Goal: Task Accomplishment & Management: Use online tool/utility

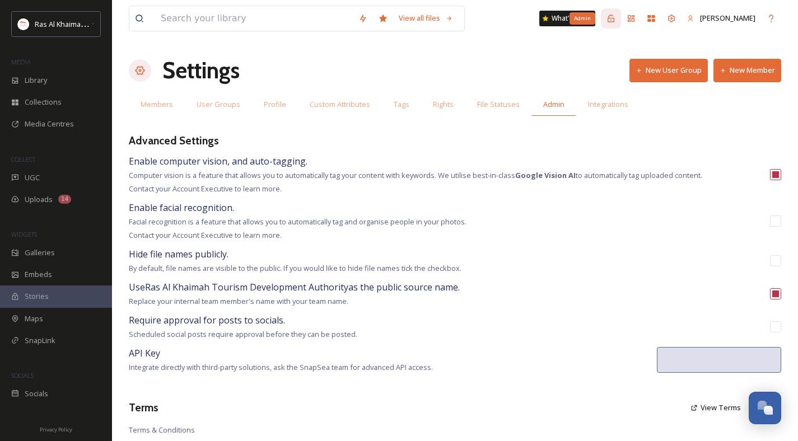
click at [609, 19] on icon at bounding box center [610, 18] width 9 height 9
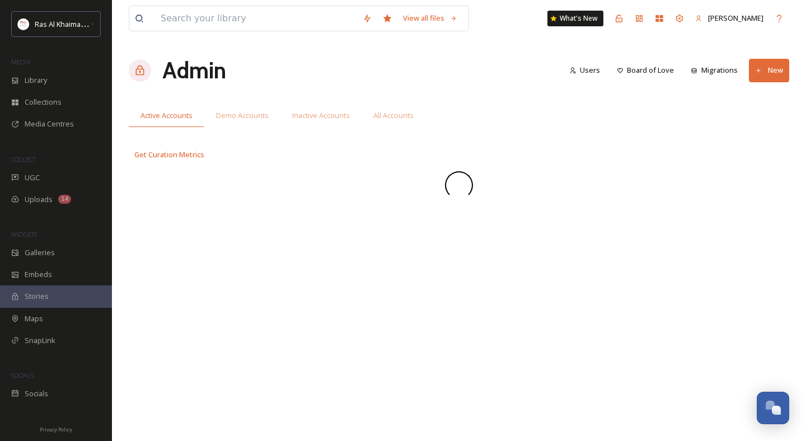
click at [259, 82] on div "Admin Users Board of Love Migrations New" at bounding box center [459, 71] width 661 height 34
drag, startPoint x: 317, startPoint y: 80, endPoint x: 305, endPoint y: 85, distance: 13.5
click at [317, 80] on div "Admin Users Board of Love Migrations New" at bounding box center [459, 71] width 661 height 34
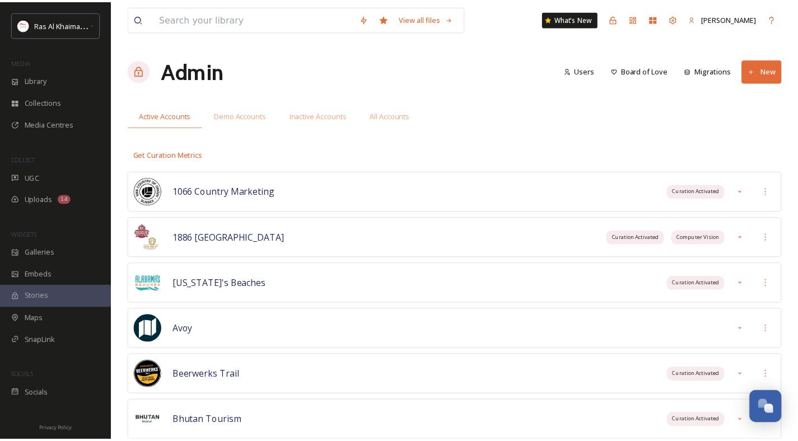
scroll to position [2589, 0]
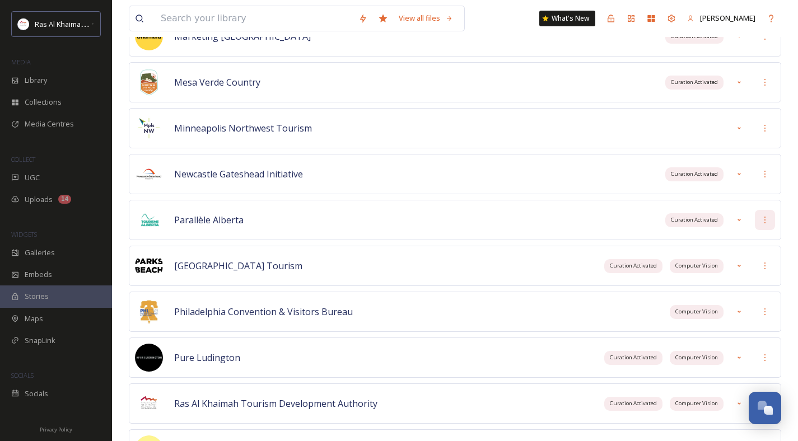
click at [768, 221] on icon at bounding box center [764, 220] width 9 height 9
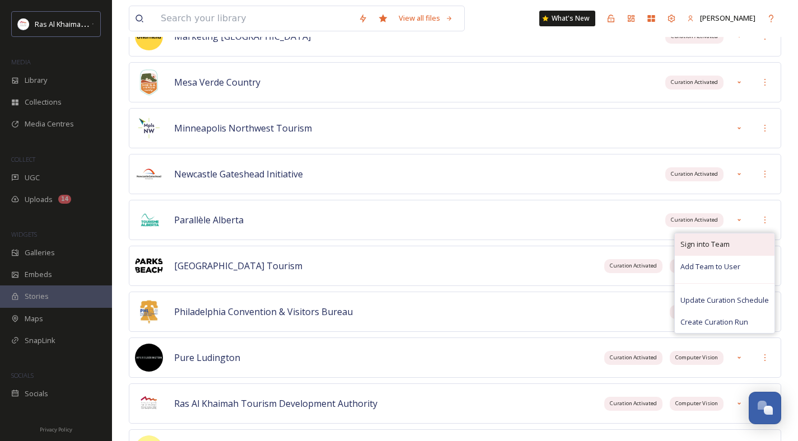
click at [698, 248] on span "Sign into Team" at bounding box center [704, 244] width 49 height 11
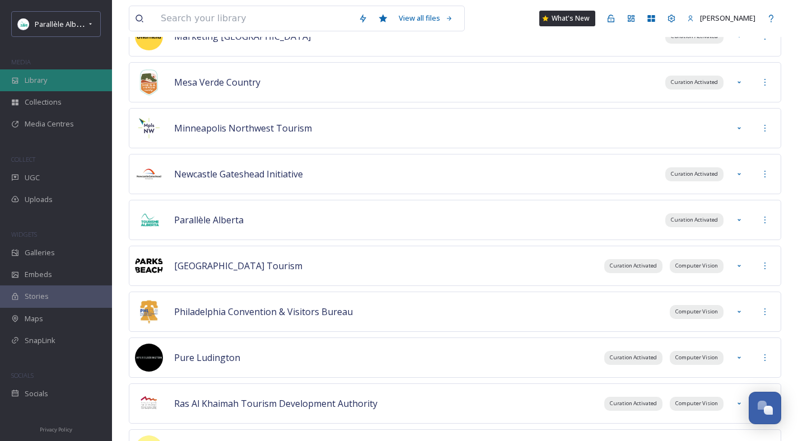
click at [63, 71] on div "Library" at bounding box center [56, 80] width 112 height 22
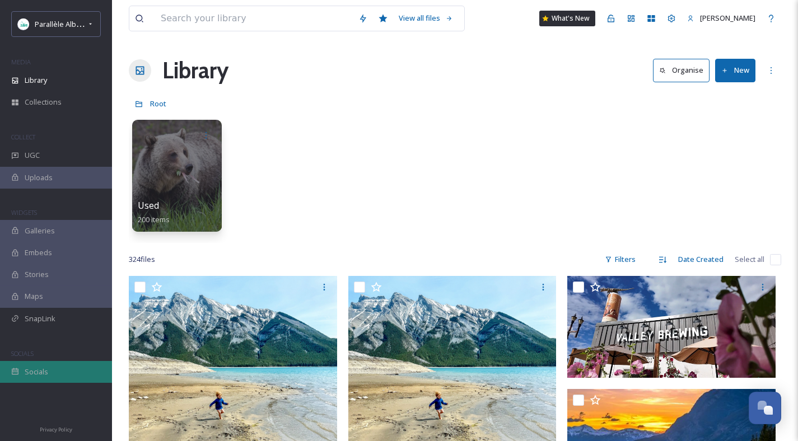
click at [45, 370] on span "Socials" at bounding box center [37, 372] width 24 height 11
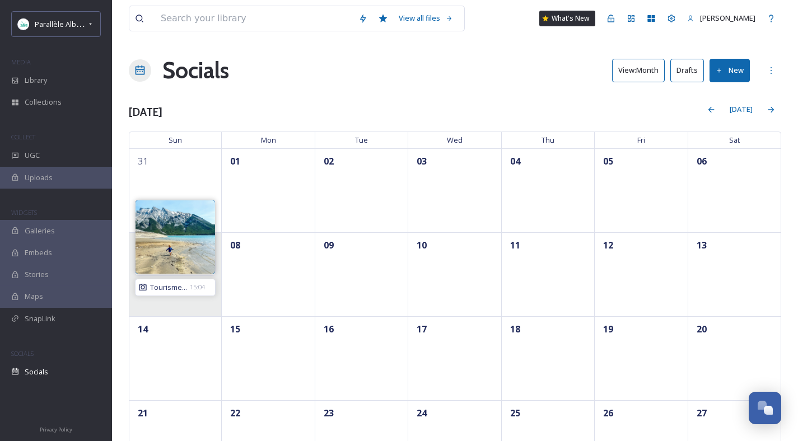
click at [166, 287] on span "Tourisme..." at bounding box center [168, 287] width 37 height 11
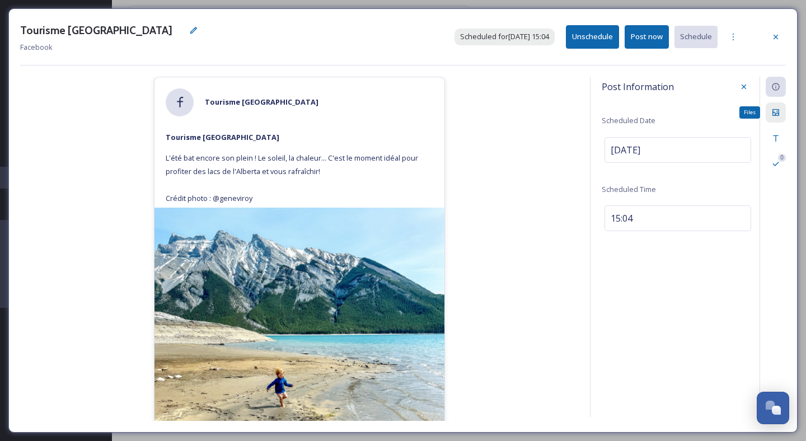
click at [776, 111] on icon at bounding box center [776, 112] width 9 height 9
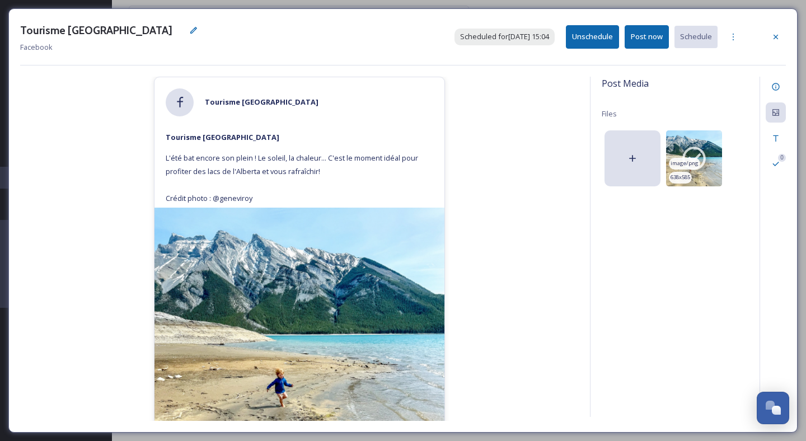
click at [704, 145] on icon at bounding box center [694, 158] width 28 height 28
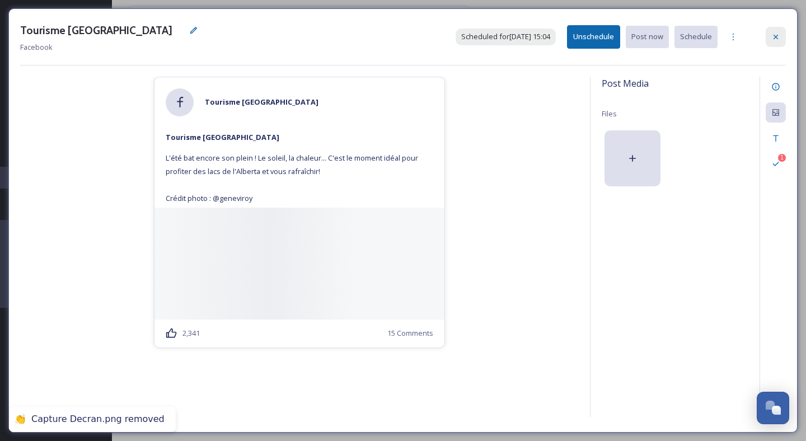
click at [778, 36] on icon at bounding box center [776, 36] width 9 height 9
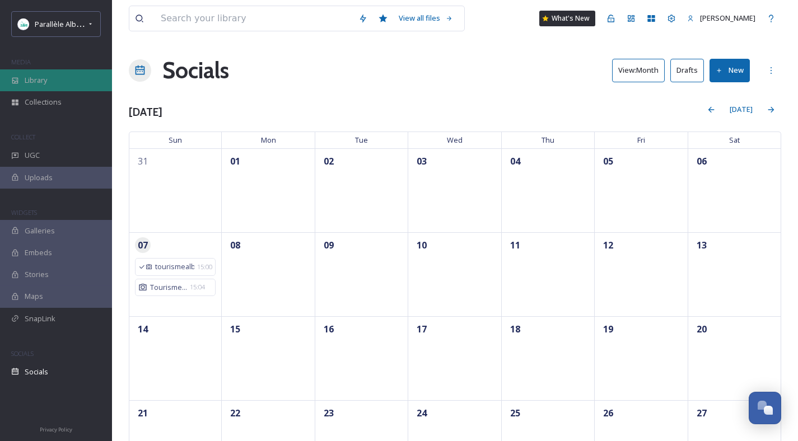
click at [29, 80] on span "Library" at bounding box center [36, 80] width 22 height 11
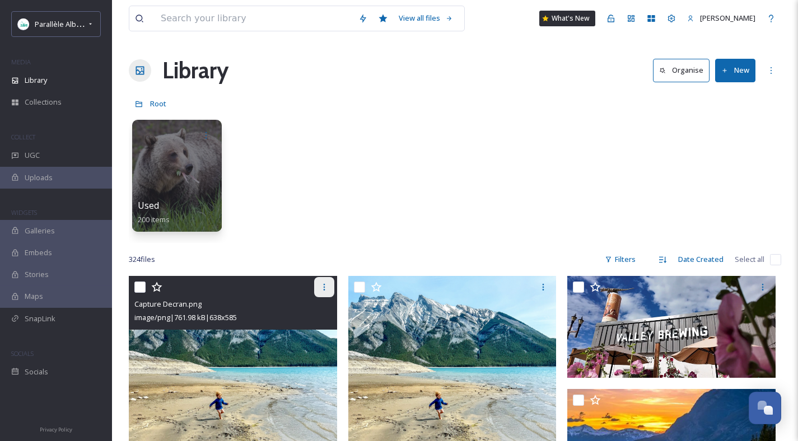
click at [324, 288] on icon at bounding box center [324, 287] width 9 height 9
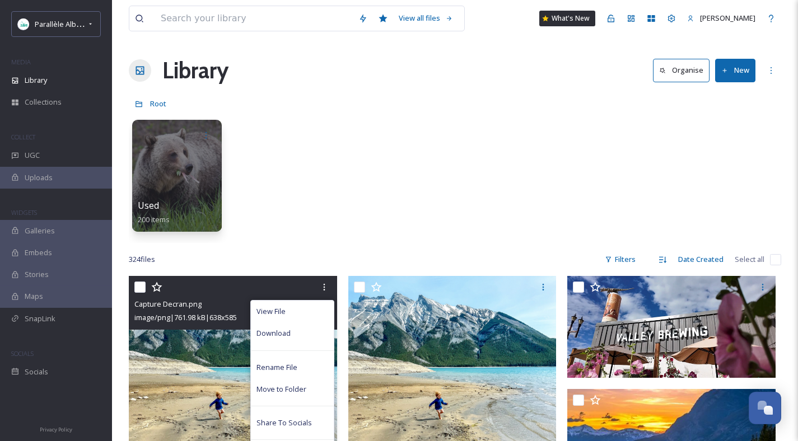
click at [286, 333] on span "Download" at bounding box center [273, 333] width 34 height 11
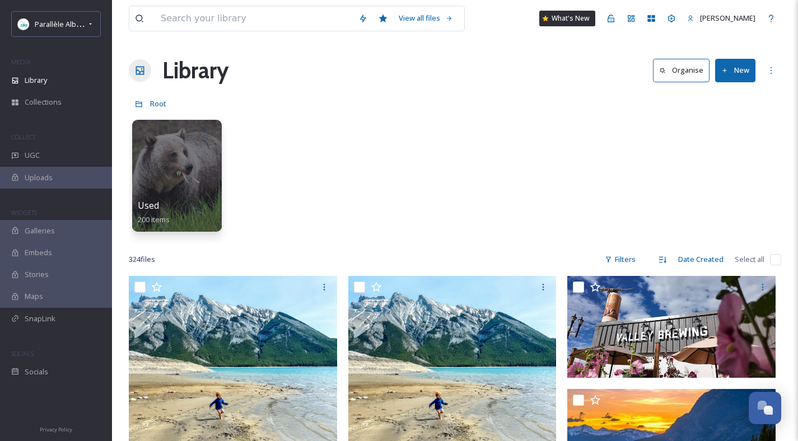
drag, startPoint x: 735, startPoint y: 73, endPoint x: 743, endPoint y: 82, distance: 11.9
click at [735, 73] on button "New" at bounding box center [735, 70] width 40 height 23
click at [729, 92] on span "File Upload" at bounding box center [730, 96] width 37 height 11
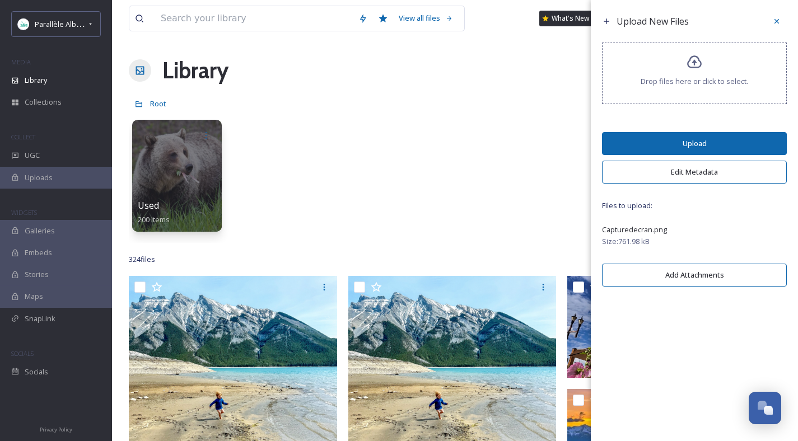
click at [676, 138] on button "Upload" at bounding box center [694, 143] width 185 height 23
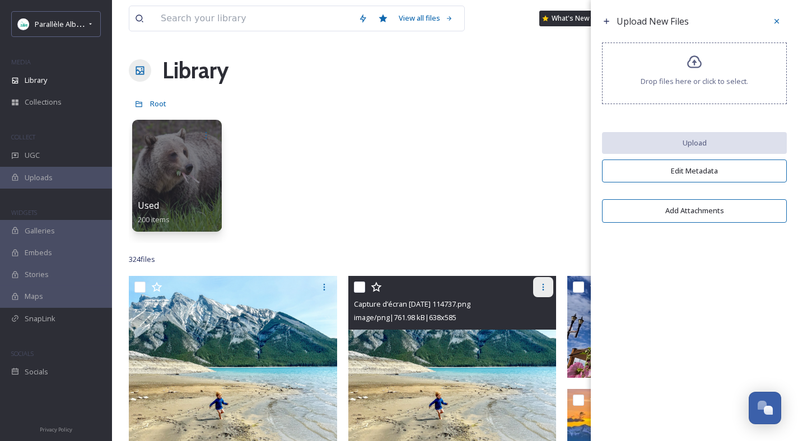
click at [540, 285] on icon at bounding box center [543, 287] width 9 height 9
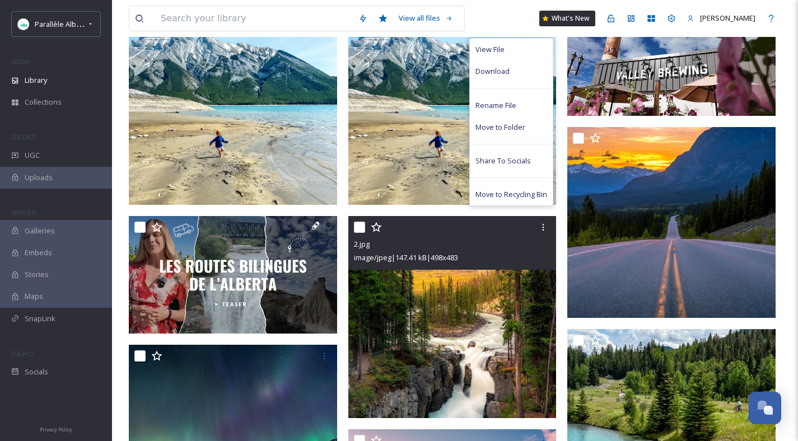
scroll to position [138, 0]
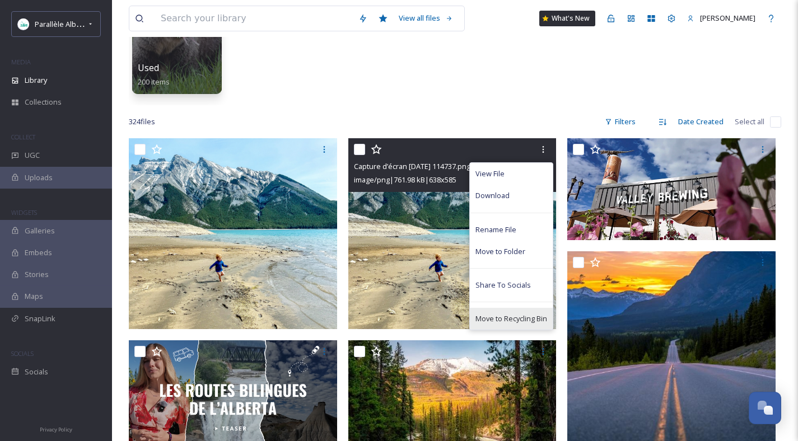
click at [516, 322] on span "Move to Recycling Bin" at bounding box center [511, 319] width 72 height 11
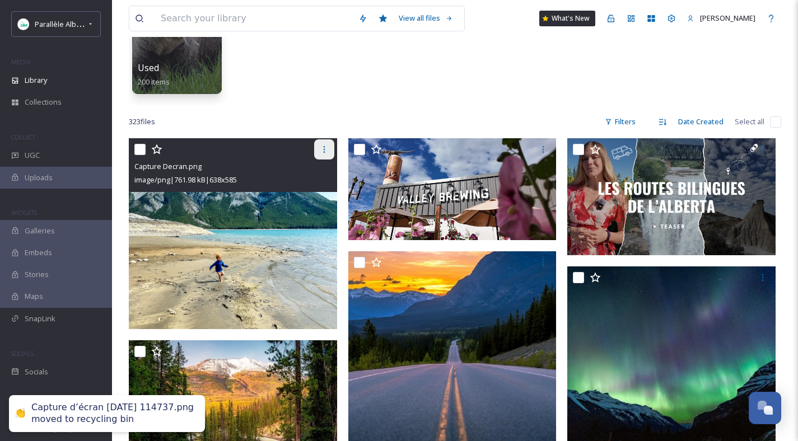
click at [325, 153] on icon at bounding box center [324, 149] width 9 height 9
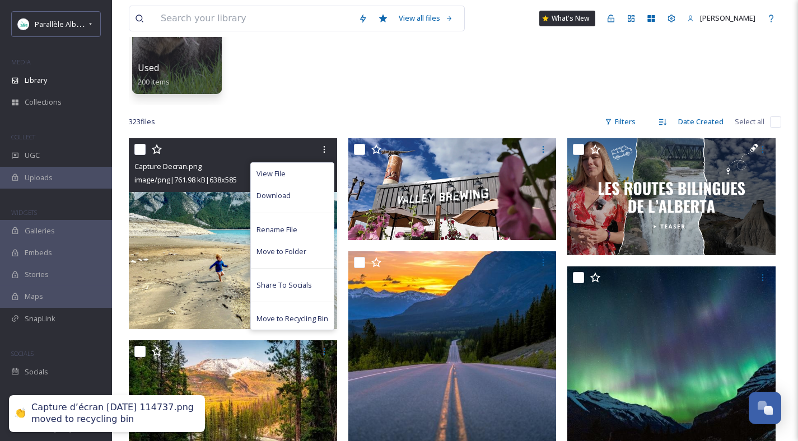
drag, startPoint x: 300, startPoint y: 318, endPoint x: 321, endPoint y: 307, distance: 24.3
click at [300, 318] on span "Move to Recycling Bin" at bounding box center [292, 319] width 72 height 11
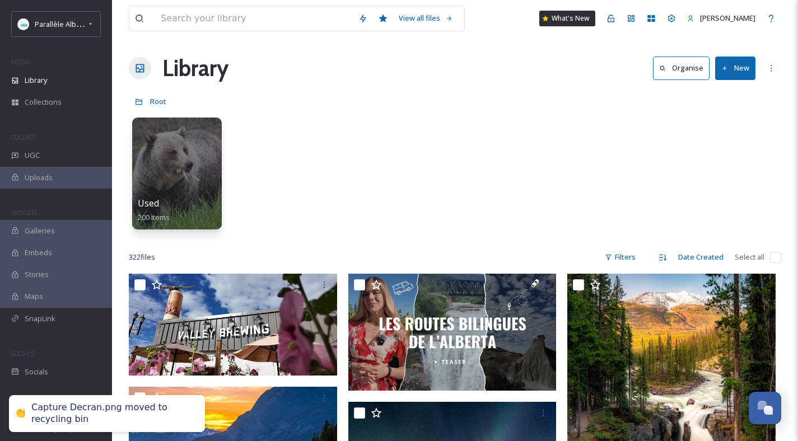
scroll to position [0, 0]
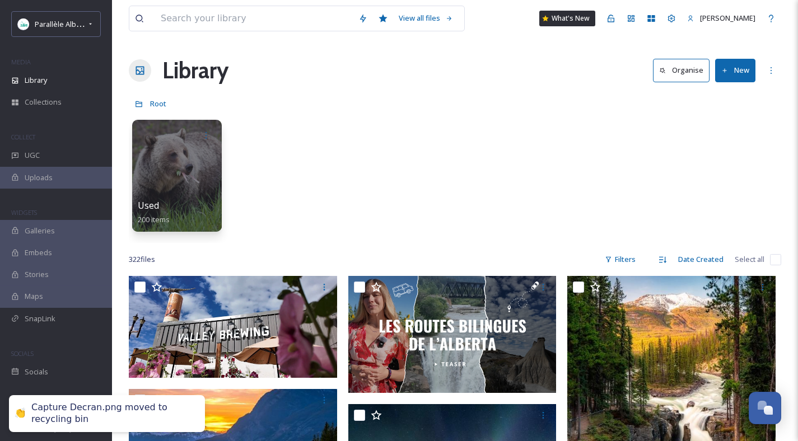
click at [730, 68] on button "New" at bounding box center [735, 70] width 40 height 23
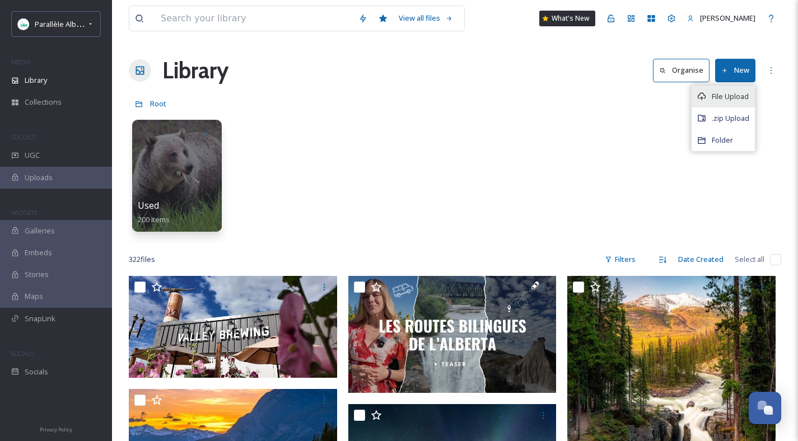
click at [722, 96] on span "File Upload" at bounding box center [730, 96] width 37 height 11
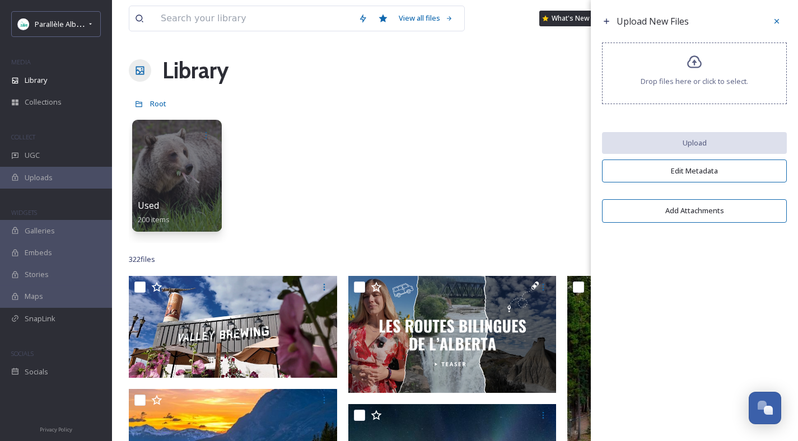
click at [692, 89] on div "Drop files here or click to select." at bounding box center [694, 74] width 185 height 62
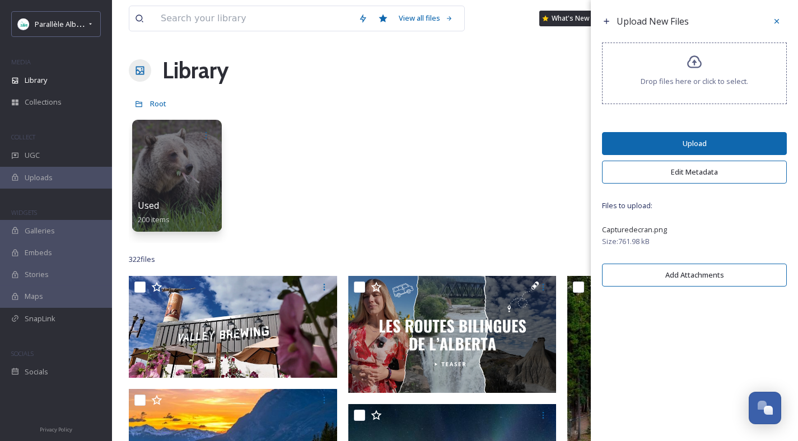
click at [708, 143] on button "Upload" at bounding box center [694, 143] width 185 height 23
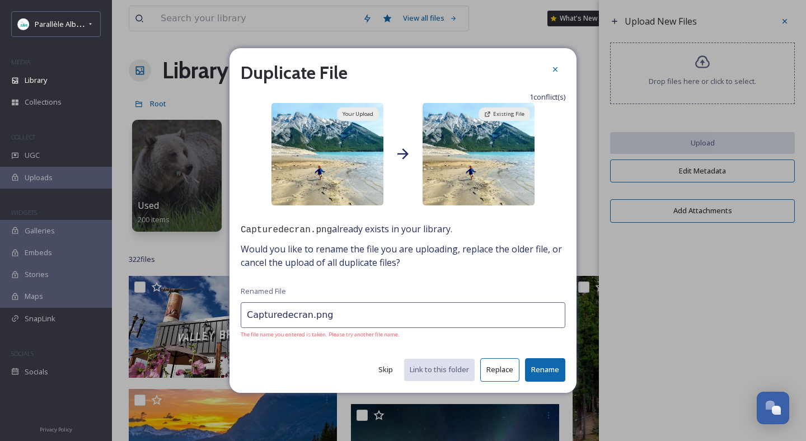
click at [553, 67] on icon at bounding box center [555, 69] width 9 height 9
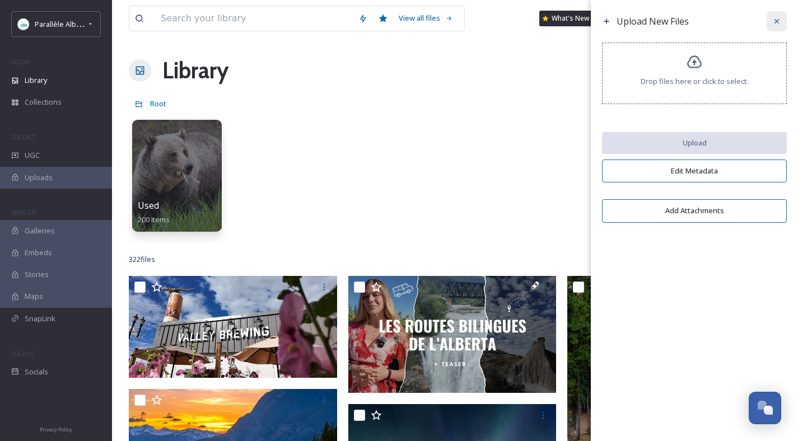
click at [784, 16] on div at bounding box center [777, 21] width 20 height 20
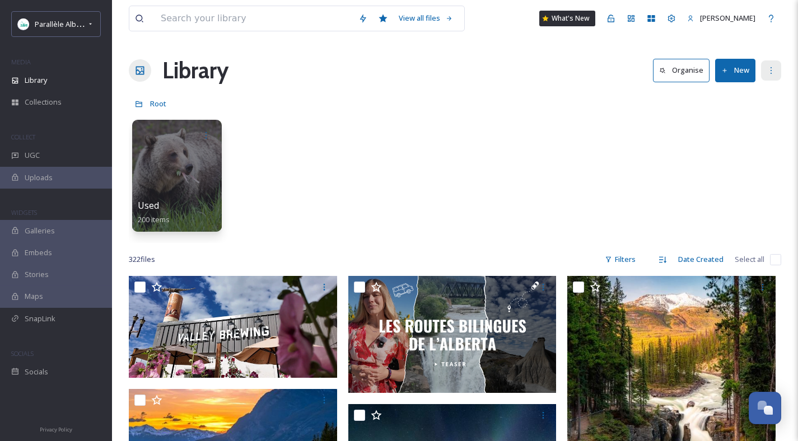
click at [777, 66] on div at bounding box center [771, 70] width 20 height 20
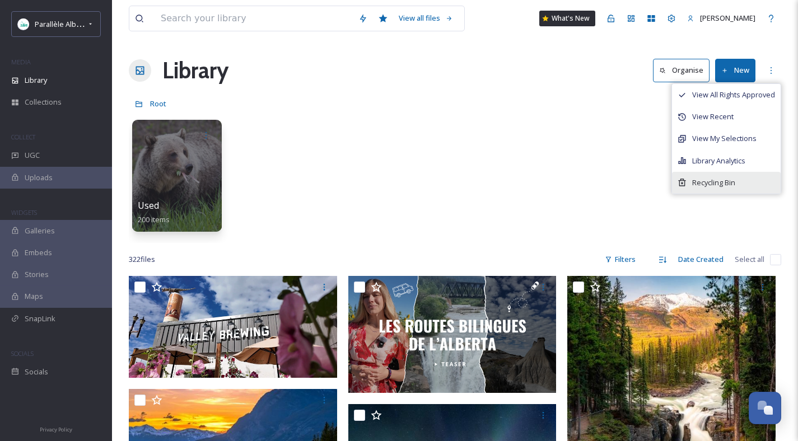
click at [739, 183] on div "Recycling Bin" at bounding box center [726, 183] width 109 height 22
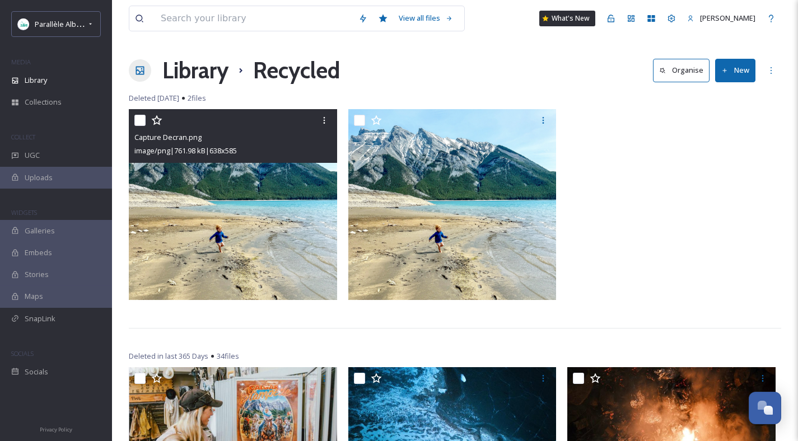
click at [139, 120] on input "checkbox" at bounding box center [139, 120] width 11 height 11
checkbox input "true"
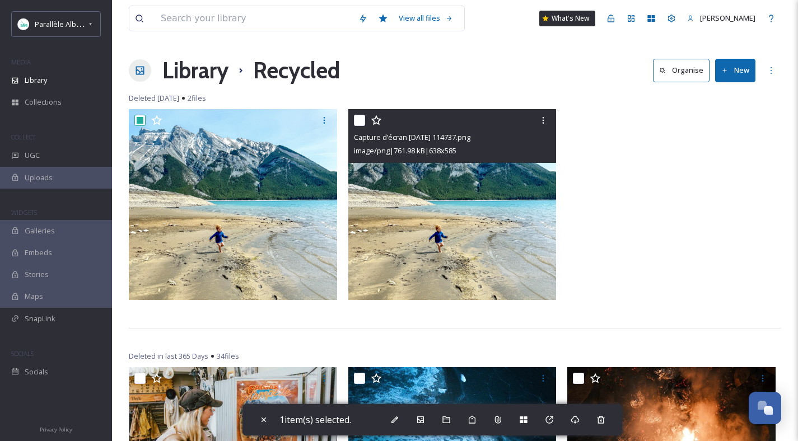
click at [360, 119] on input "checkbox" at bounding box center [359, 120] width 11 height 11
checkbox input "true"
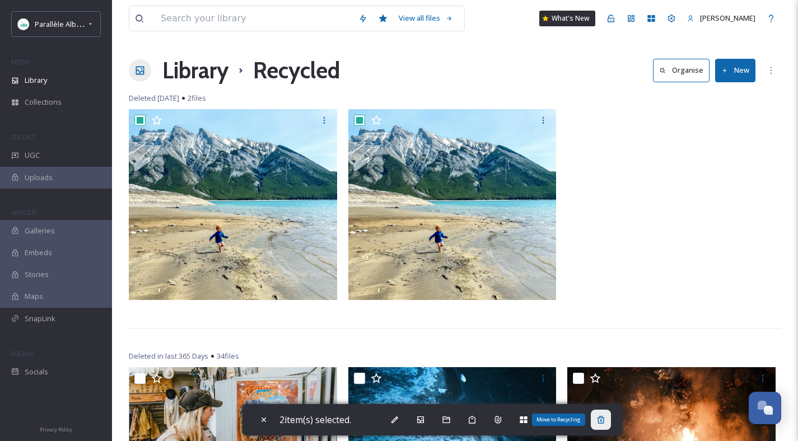
drag, startPoint x: 602, startPoint y: 416, endPoint x: 608, endPoint y: 412, distance: 6.8
click at [602, 416] on icon at bounding box center [600, 420] width 9 height 9
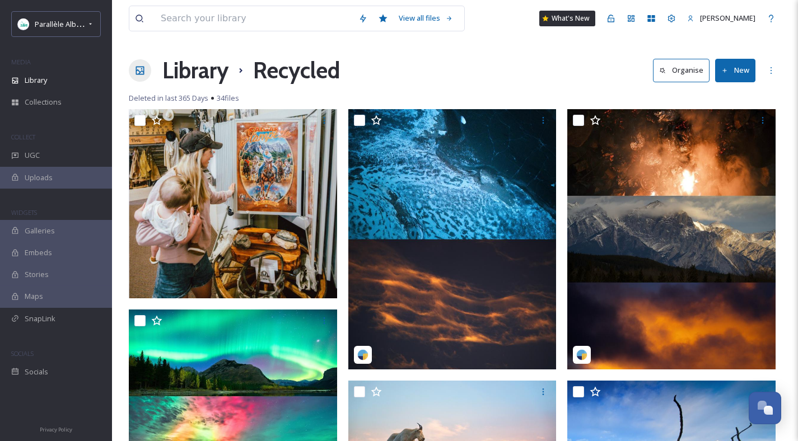
click at [186, 64] on h1 "Library" at bounding box center [195, 71] width 66 height 34
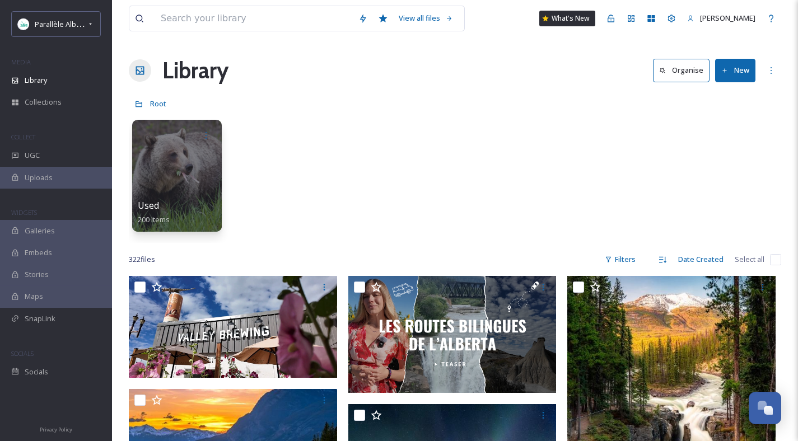
click at [731, 64] on button "New" at bounding box center [735, 70] width 40 height 23
click at [725, 95] on span "File Upload" at bounding box center [730, 96] width 37 height 11
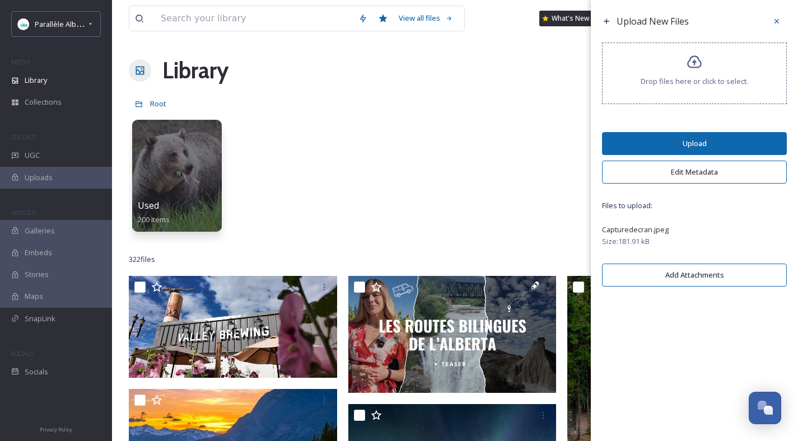
click at [666, 141] on button "Upload" at bounding box center [694, 143] width 185 height 23
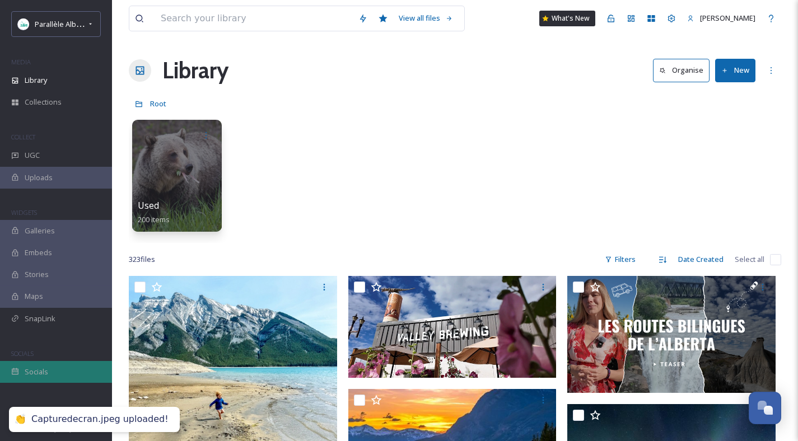
click at [40, 367] on span "Socials" at bounding box center [37, 372] width 24 height 11
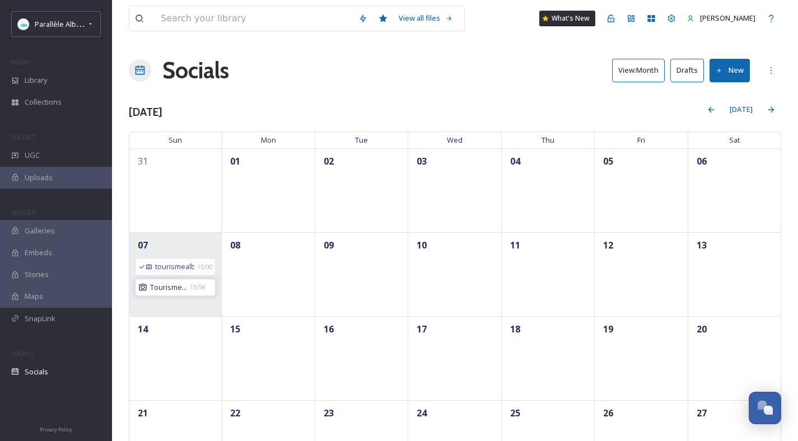
click at [174, 283] on span "Tourisme..." at bounding box center [168, 287] width 37 height 11
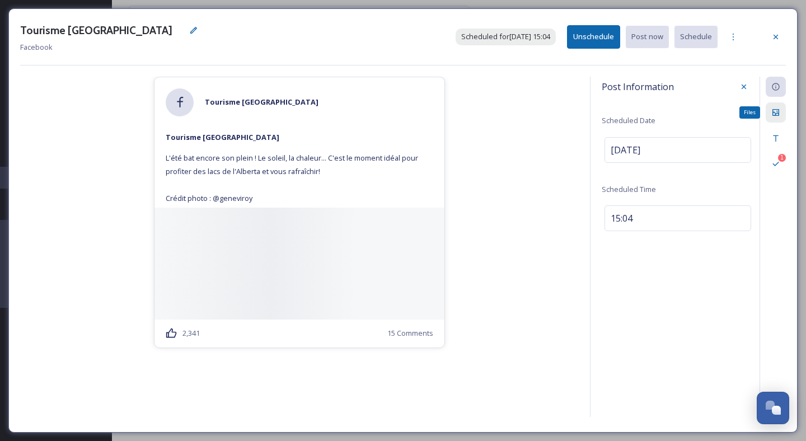
click at [772, 109] on icon at bounding box center [776, 112] width 9 height 9
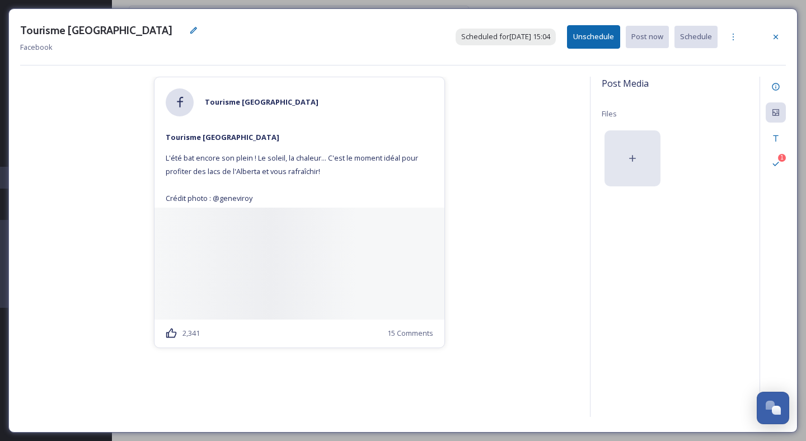
click at [628, 156] on icon at bounding box center [632, 158] width 11 height 11
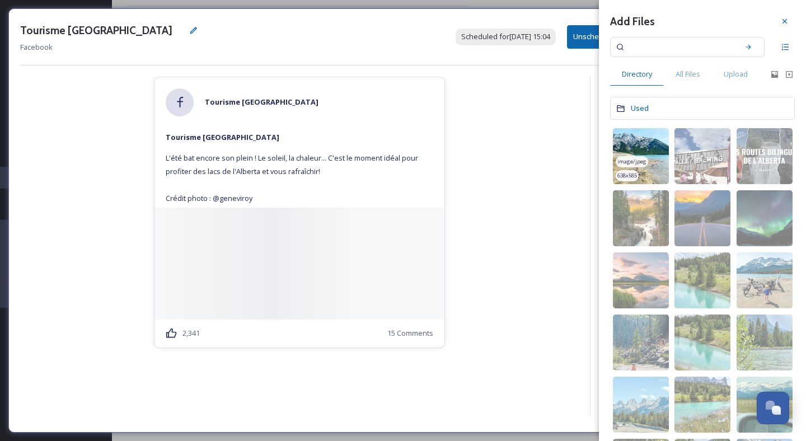
click at [640, 149] on img at bounding box center [641, 156] width 56 height 56
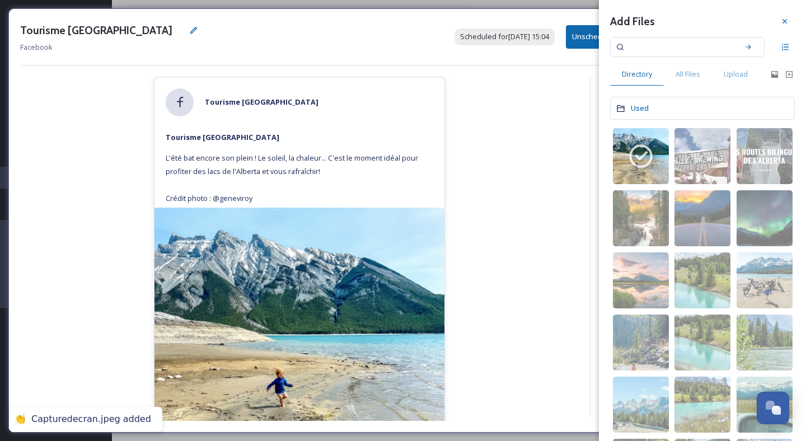
click at [592, 169] on div "Post Media Files image/jpeg 638 x 585 Add Files Directory All Files Upload Used…" at bounding box center [688, 247] width 196 height 340
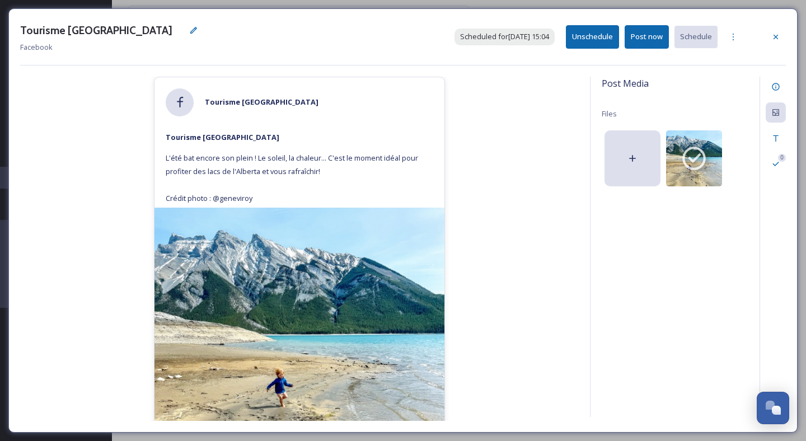
click at [650, 43] on button "Post now" at bounding box center [647, 36] width 44 height 23
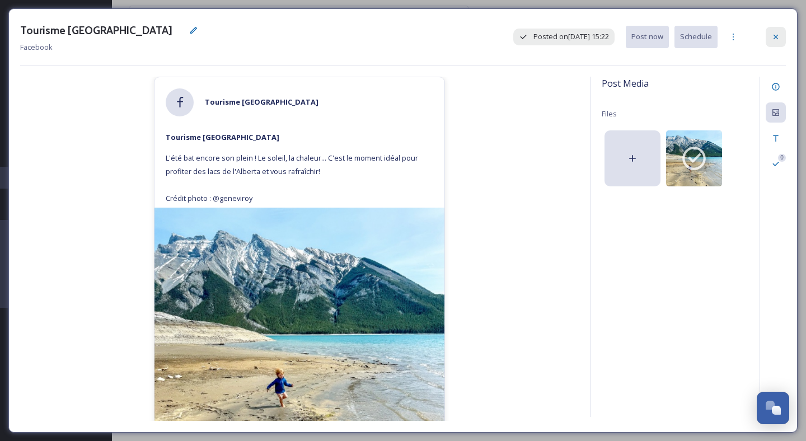
click at [776, 38] on icon at bounding box center [776, 37] width 4 height 4
